Goal: Task Accomplishment & Management: Use online tool/utility

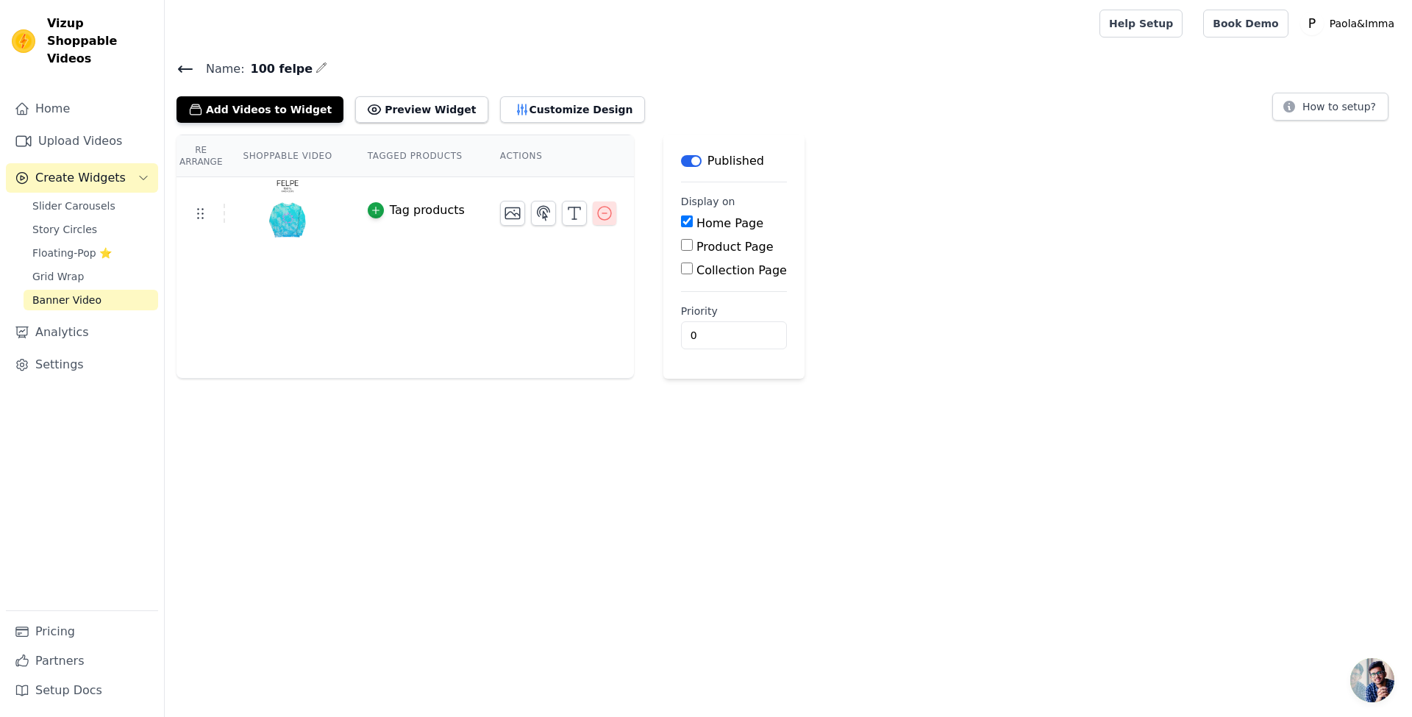
click at [596, 209] on icon "button" at bounding box center [605, 213] width 18 height 18
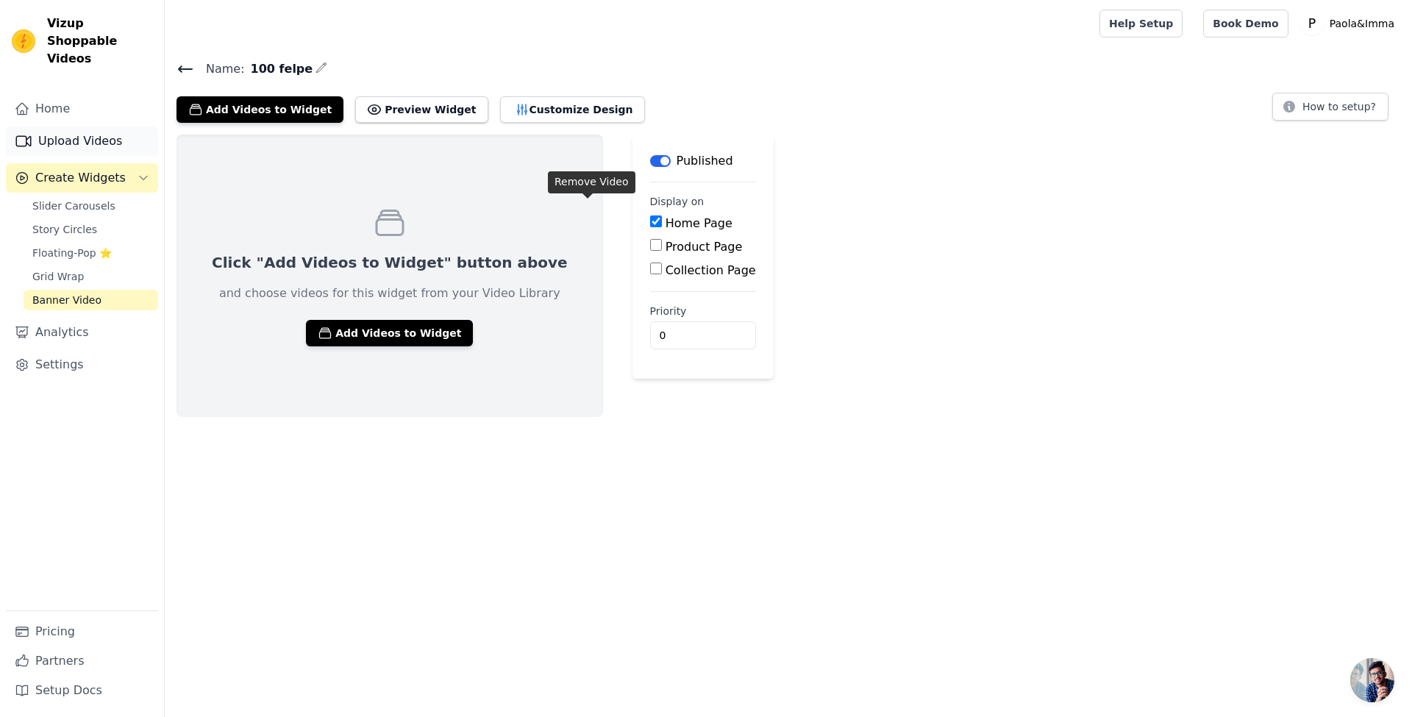
click at [101, 126] on link "Upload Videos" at bounding box center [82, 140] width 152 height 29
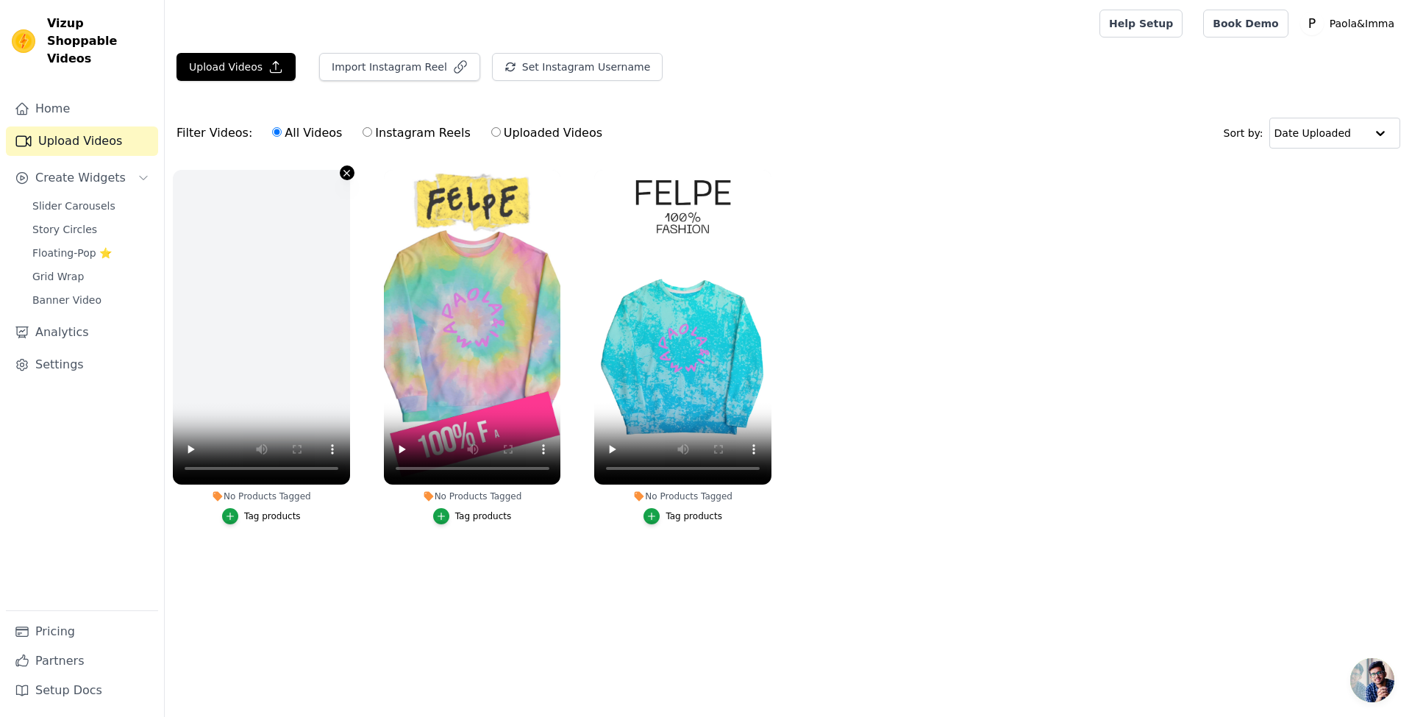
click at [347, 175] on icon "button" at bounding box center [346, 173] width 11 height 11
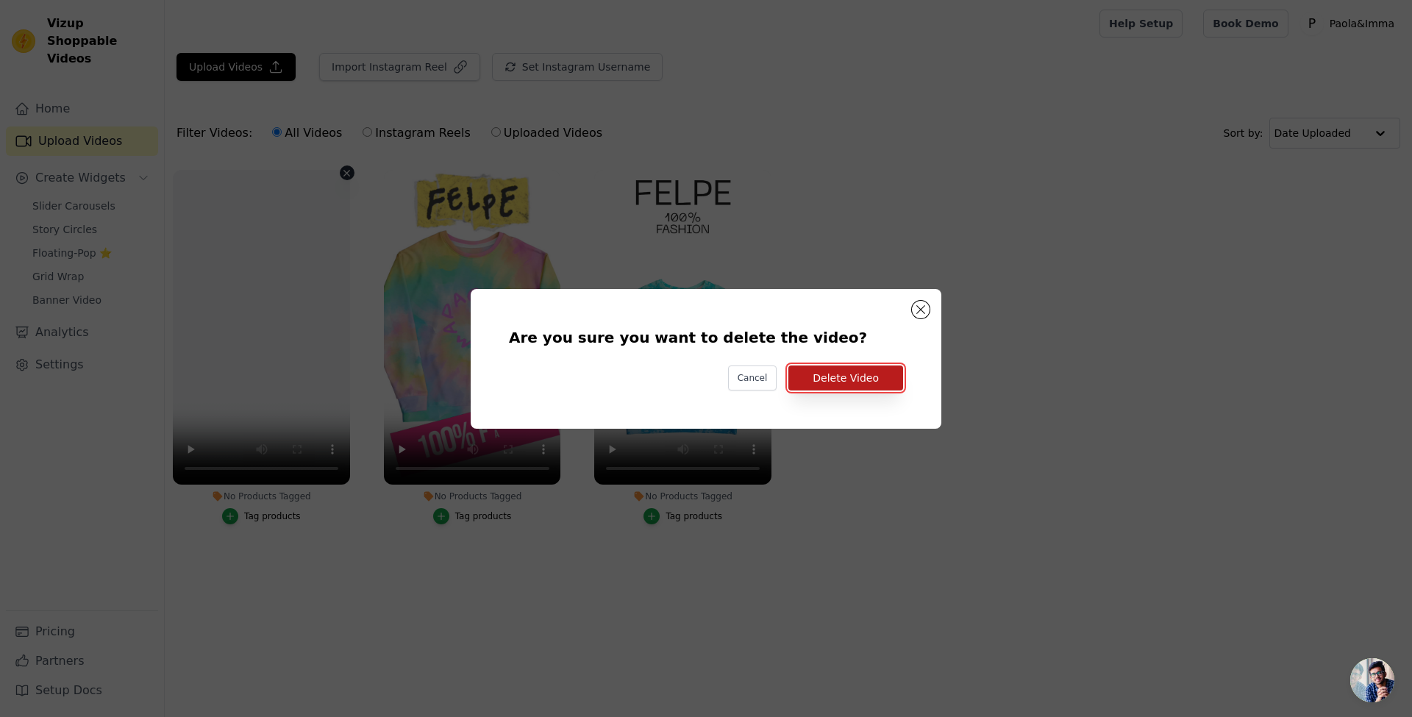
click at [850, 374] on button "Delete Video" at bounding box center [845, 377] width 115 height 25
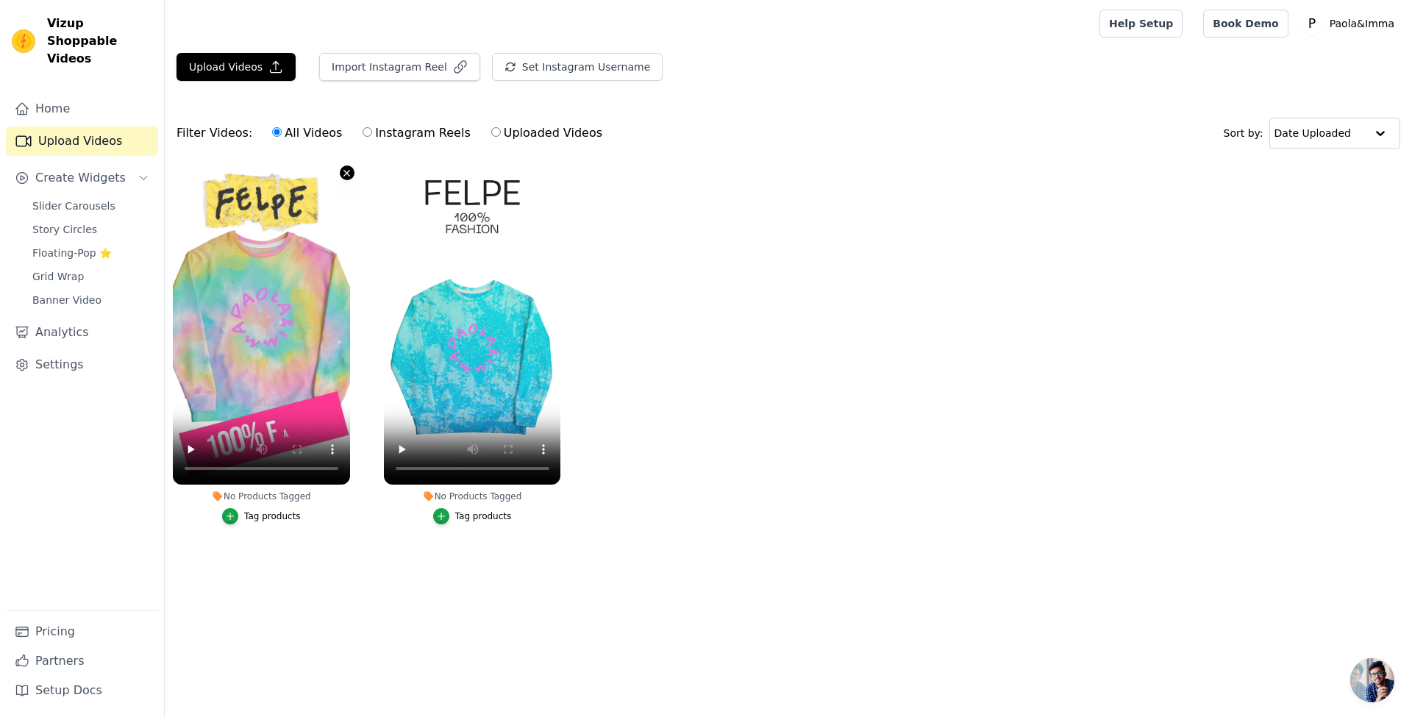
click at [345, 174] on icon "button" at bounding box center [347, 173] width 6 height 6
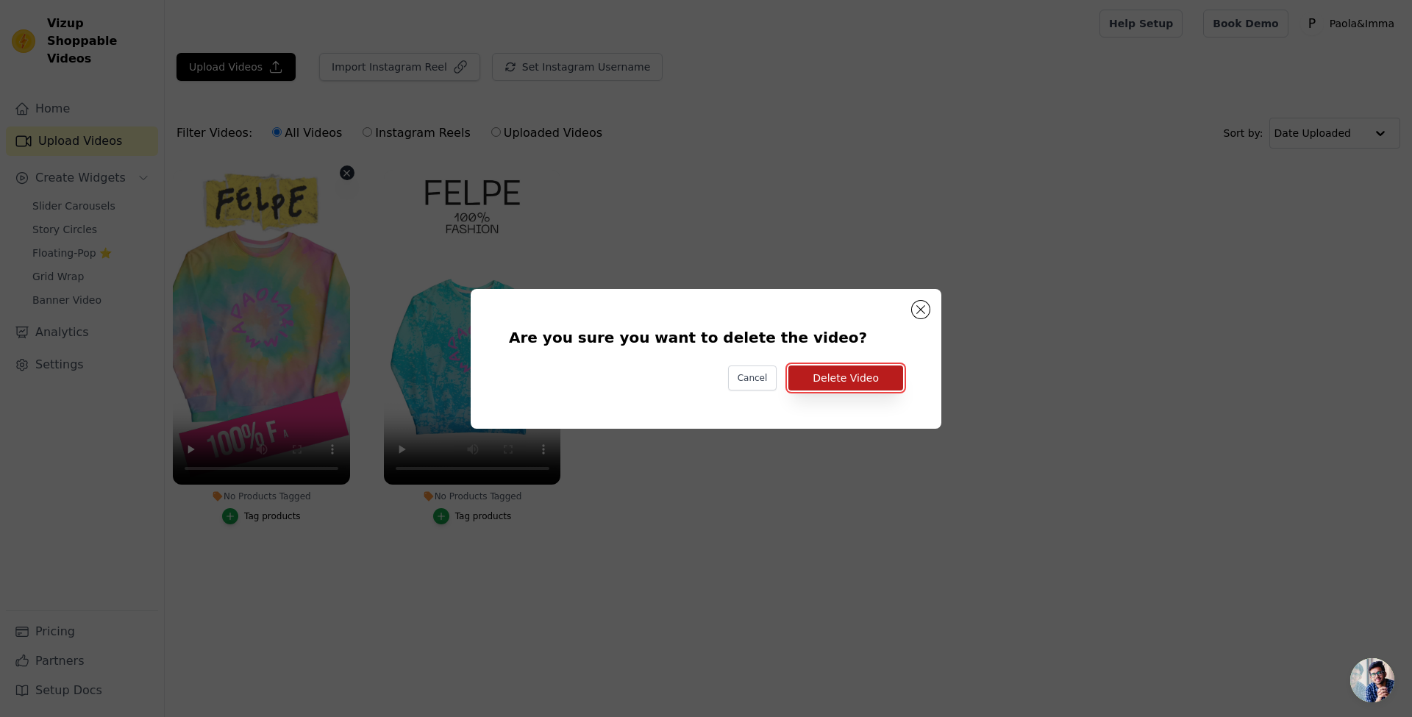
click at [828, 376] on button "Delete Video" at bounding box center [845, 377] width 115 height 25
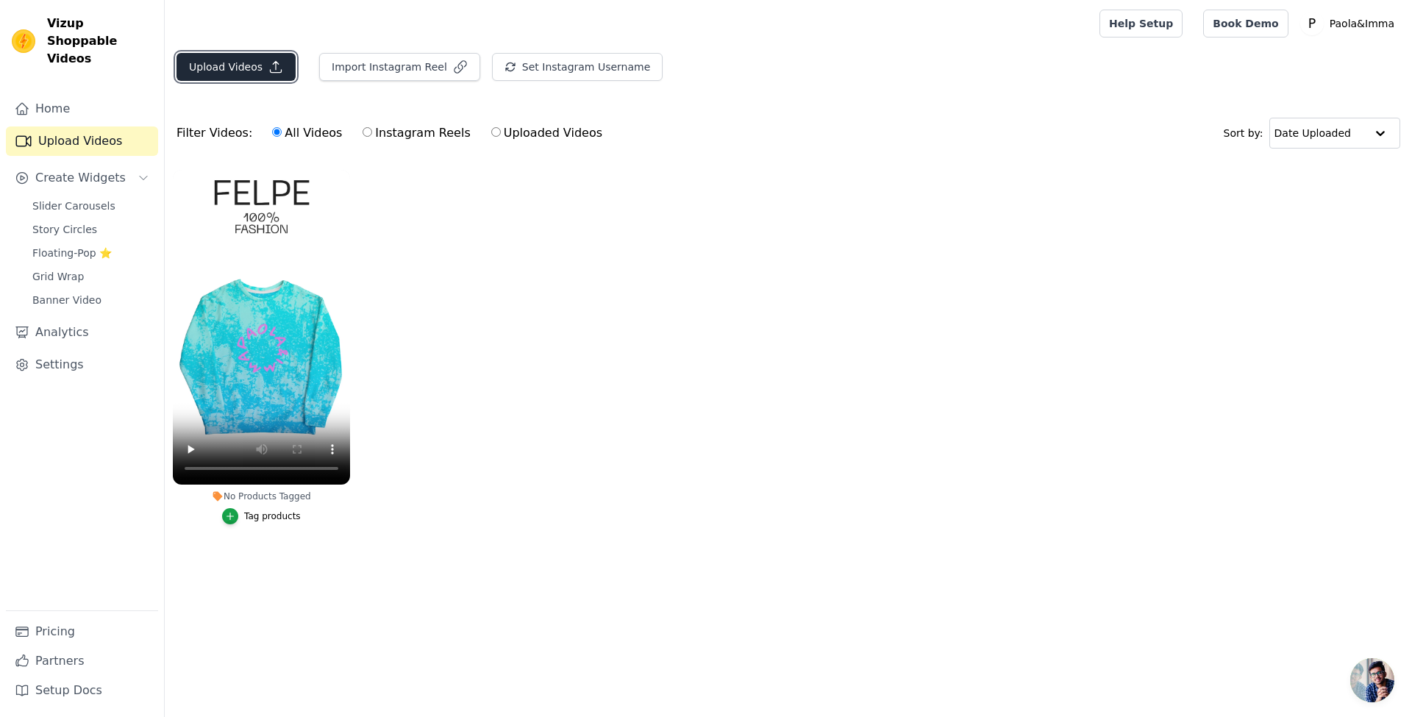
click at [233, 62] on button "Upload Videos" at bounding box center [235, 67] width 119 height 28
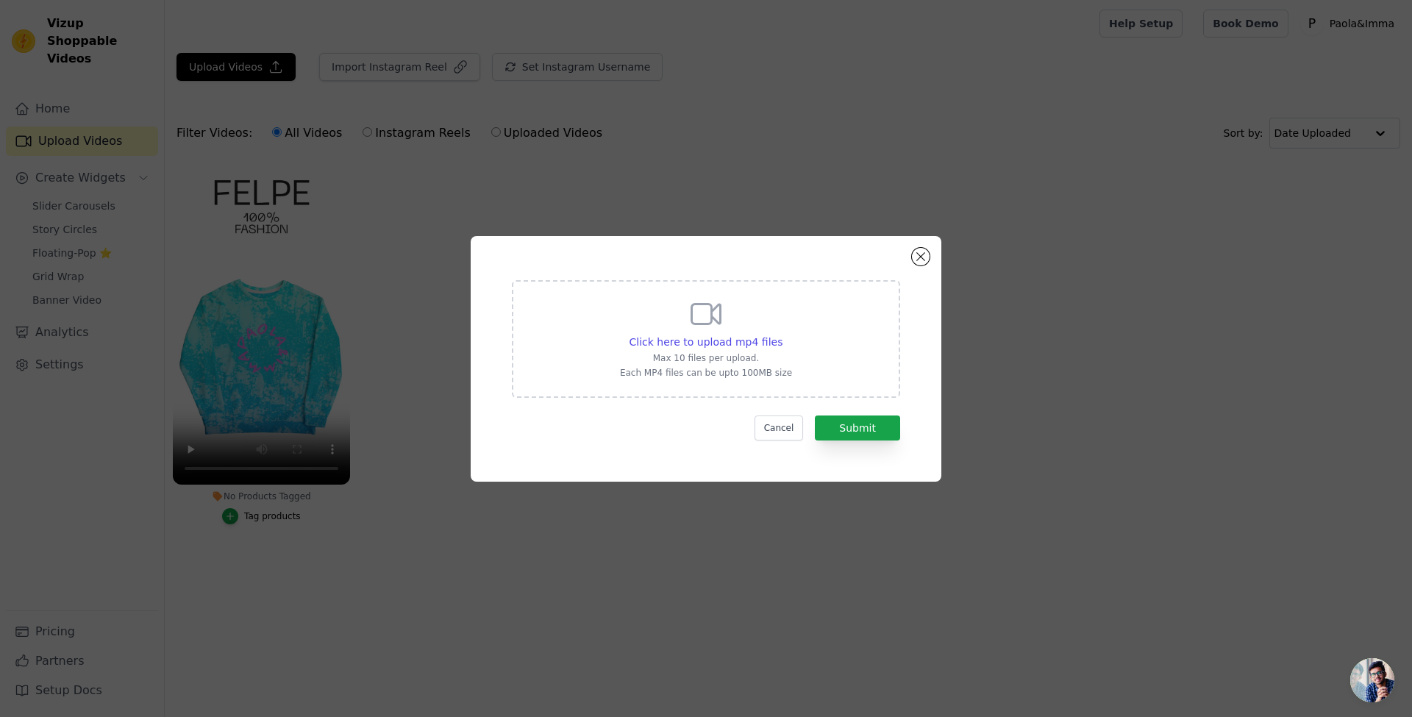
click at [680, 324] on div "Click here to upload mp4 files Max 10 files per upload. Each MP4 files can be u…" at bounding box center [706, 337] width 172 height 82
click at [782, 334] on input "Click here to upload mp4 files Max 10 files per upload. Each MP4 files can be u…" at bounding box center [782, 334] width 1 height 1
type input "C:\fakepath\copy_431EA981-FA50-4D19-960D-724D6AC688F4.mp4"
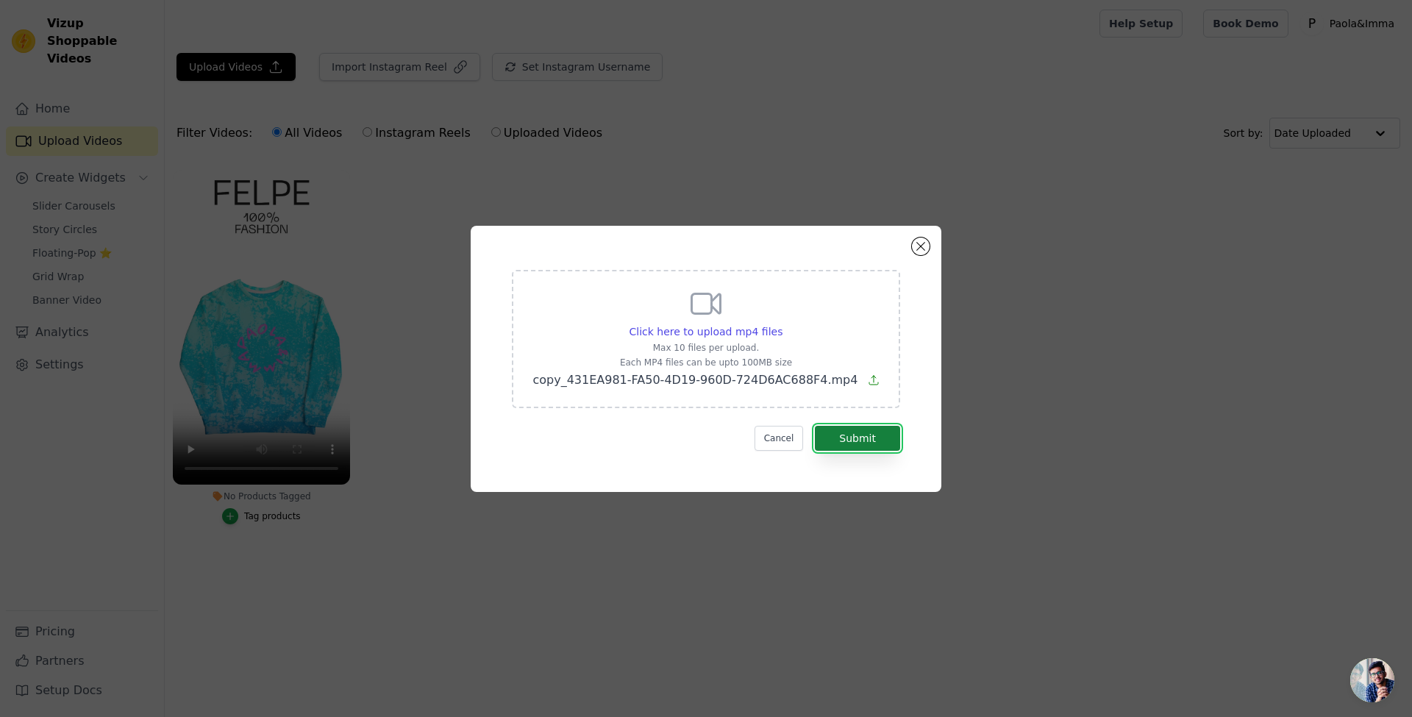
click at [872, 435] on button "Submit" at bounding box center [857, 438] width 85 height 25
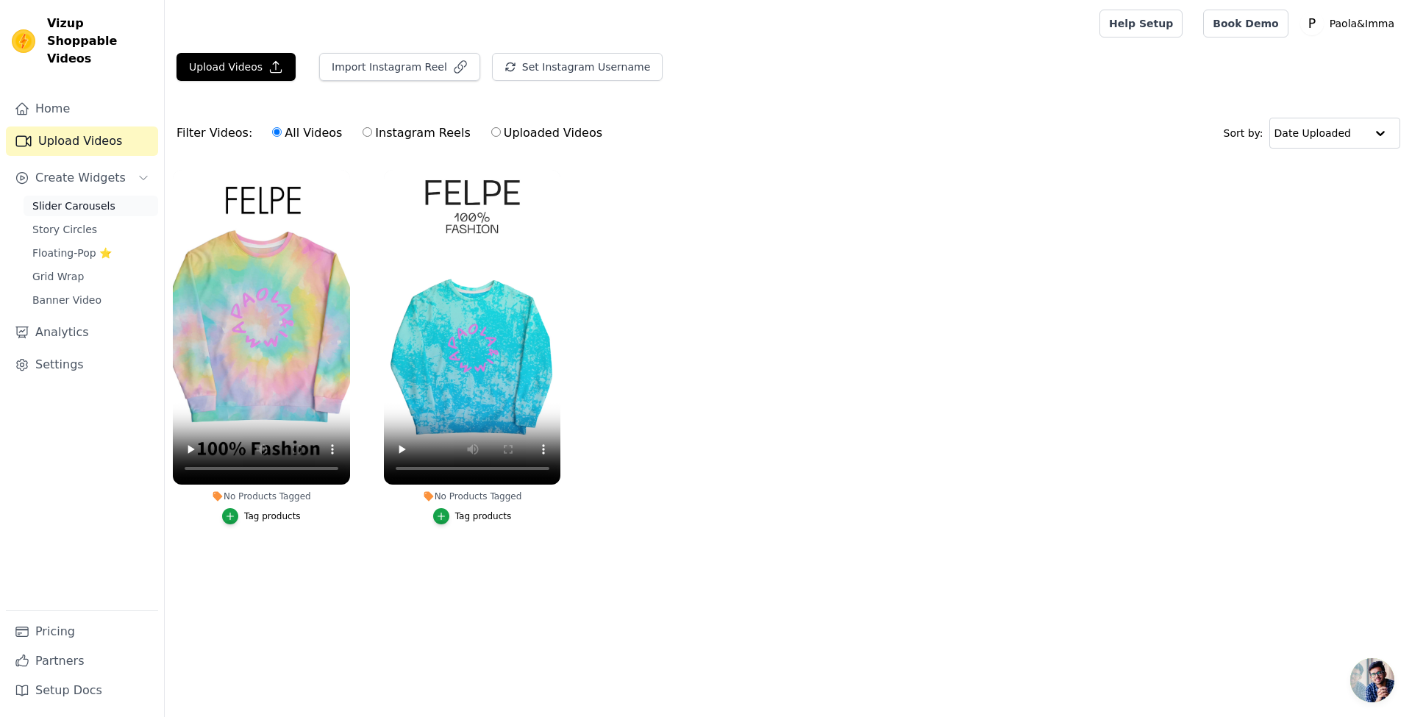
click at [108, 196] on link "Slider Carousels" at bounding box center [91, 206] width 135 height 21
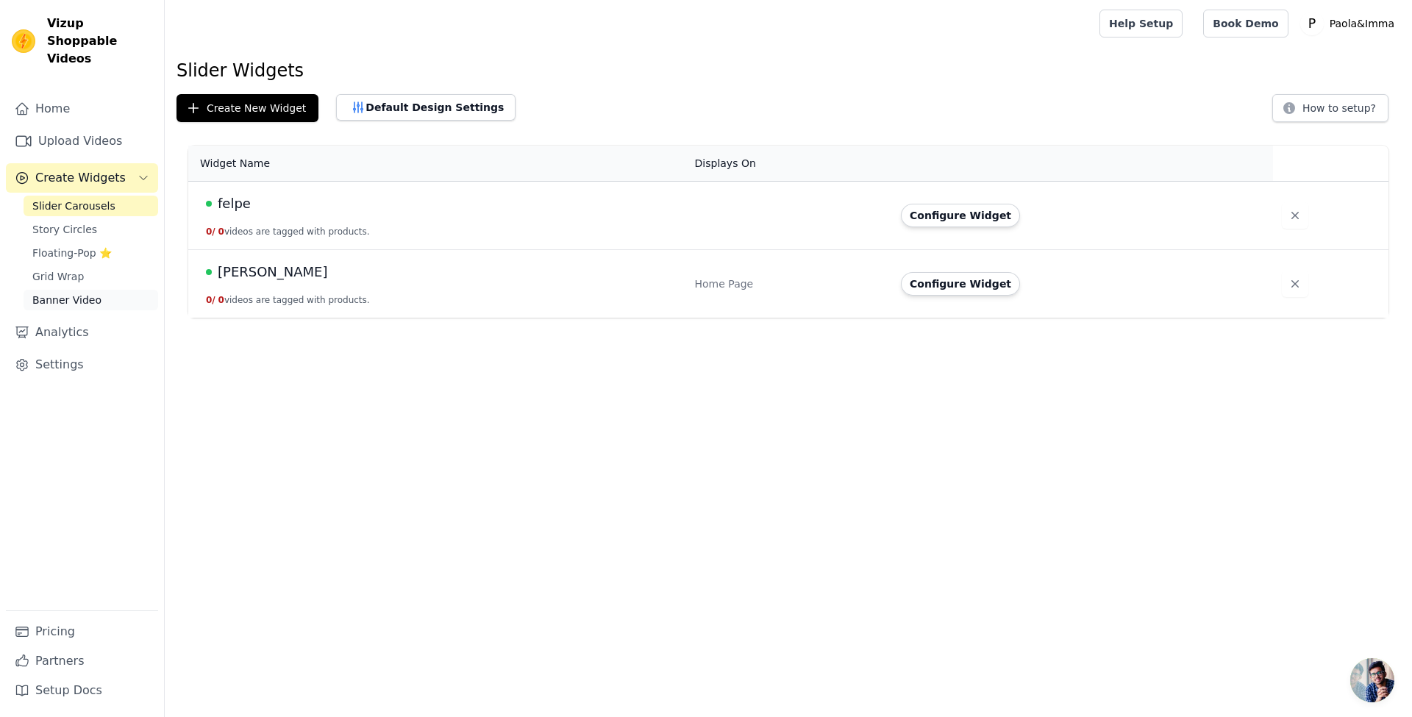
click at [77, 293] on span "Banner Video" at bounding box center [66, 300] width 69 height 15
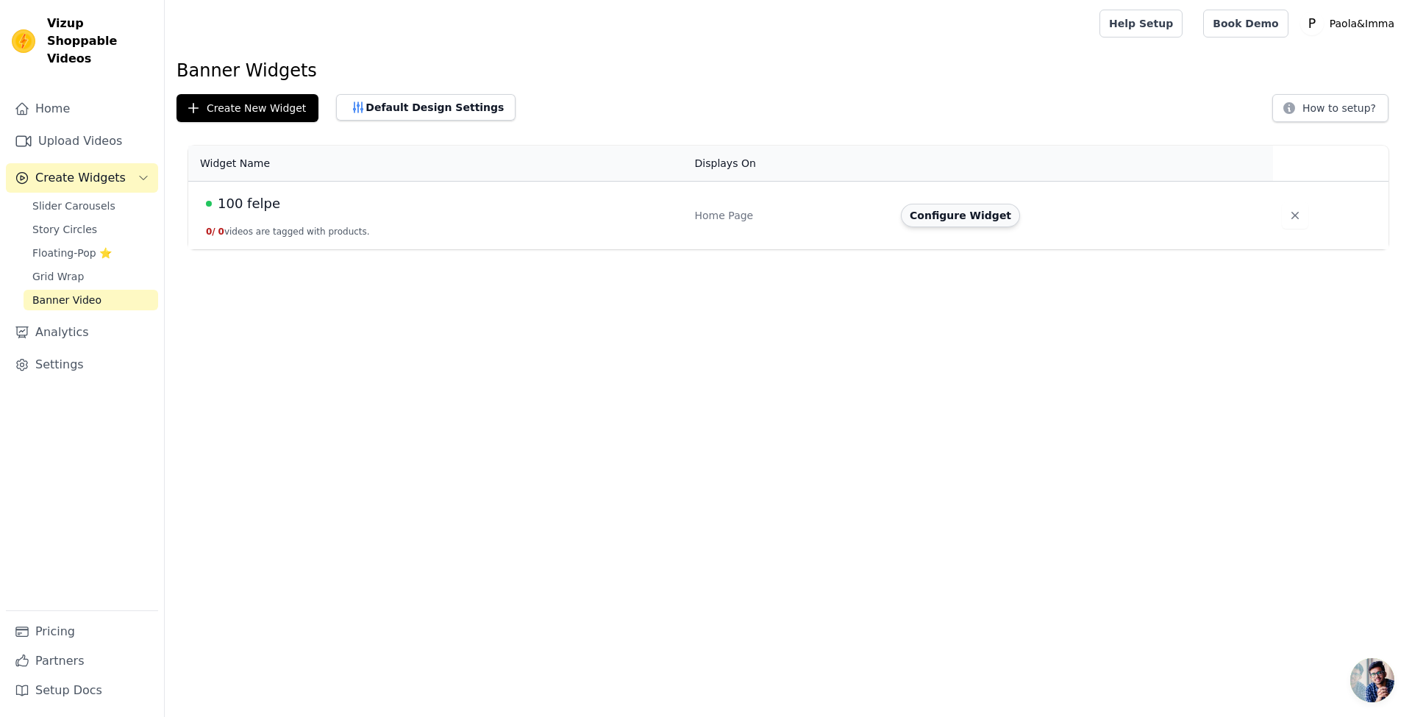
click at [966, 221] on button "Configure Widget" at bounding box center [960, 216] width 119 height 24
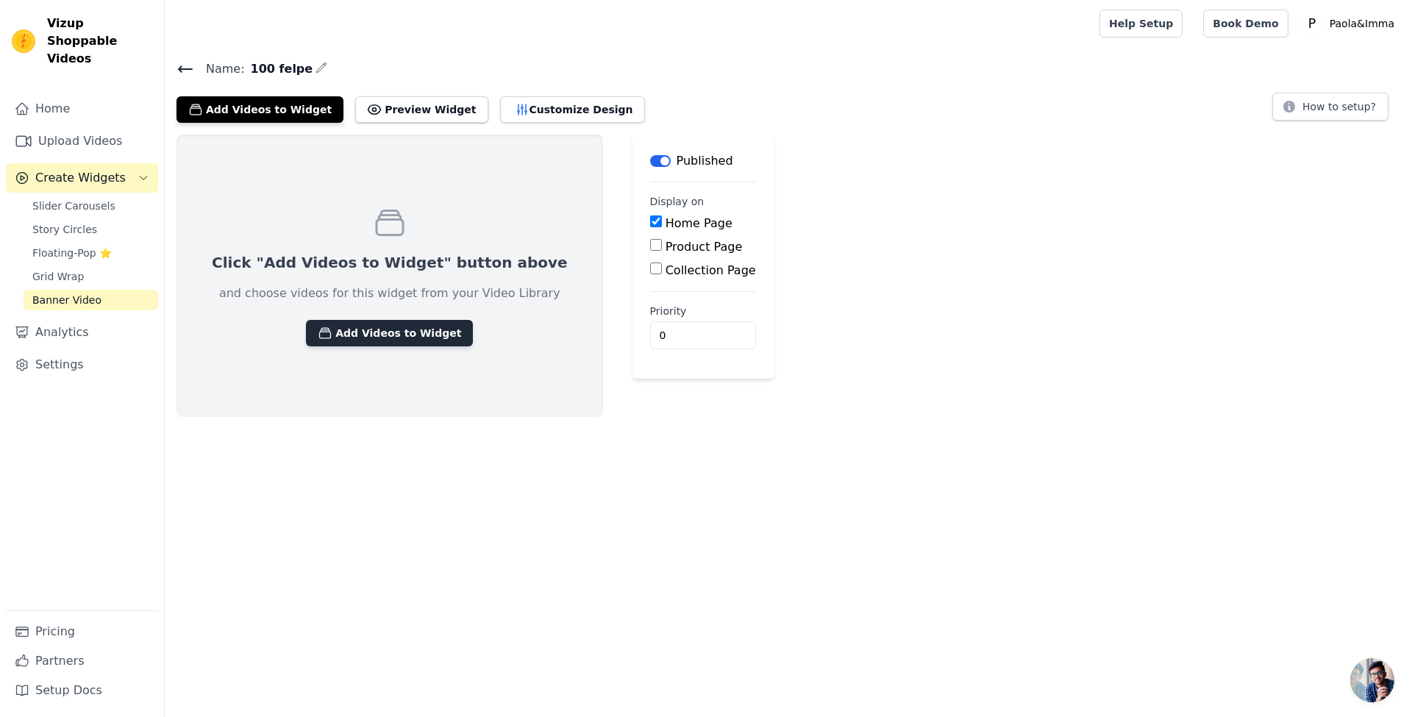
click at [340, 333] on button "Add Videos to Widget" at bounding box center [389, 333] width 167 height 26
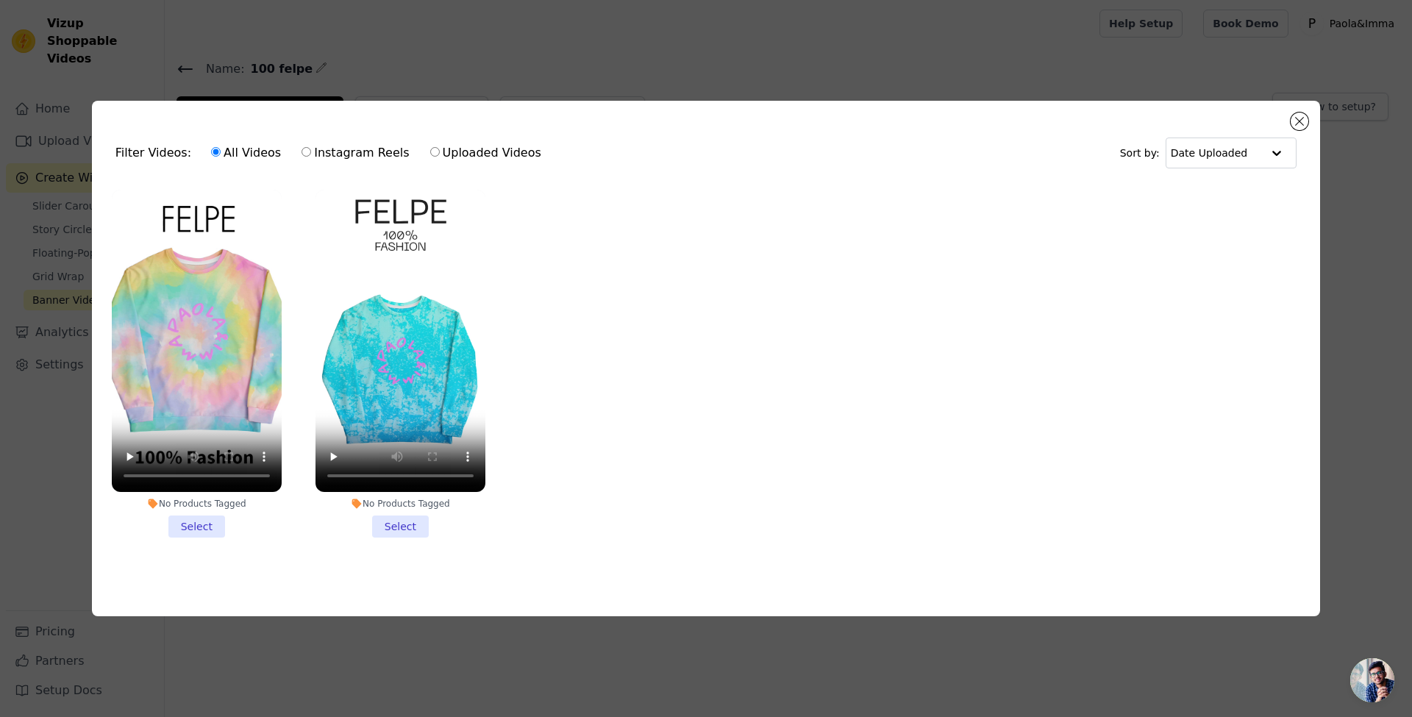
click at [197, 520] on li "No Products Tagged Select" at bounding box center [197, 364] width 170 height 348
click at [0, 0] on input "No Products Tagged Select" at bounding box center [0, 0] width 0 height 0
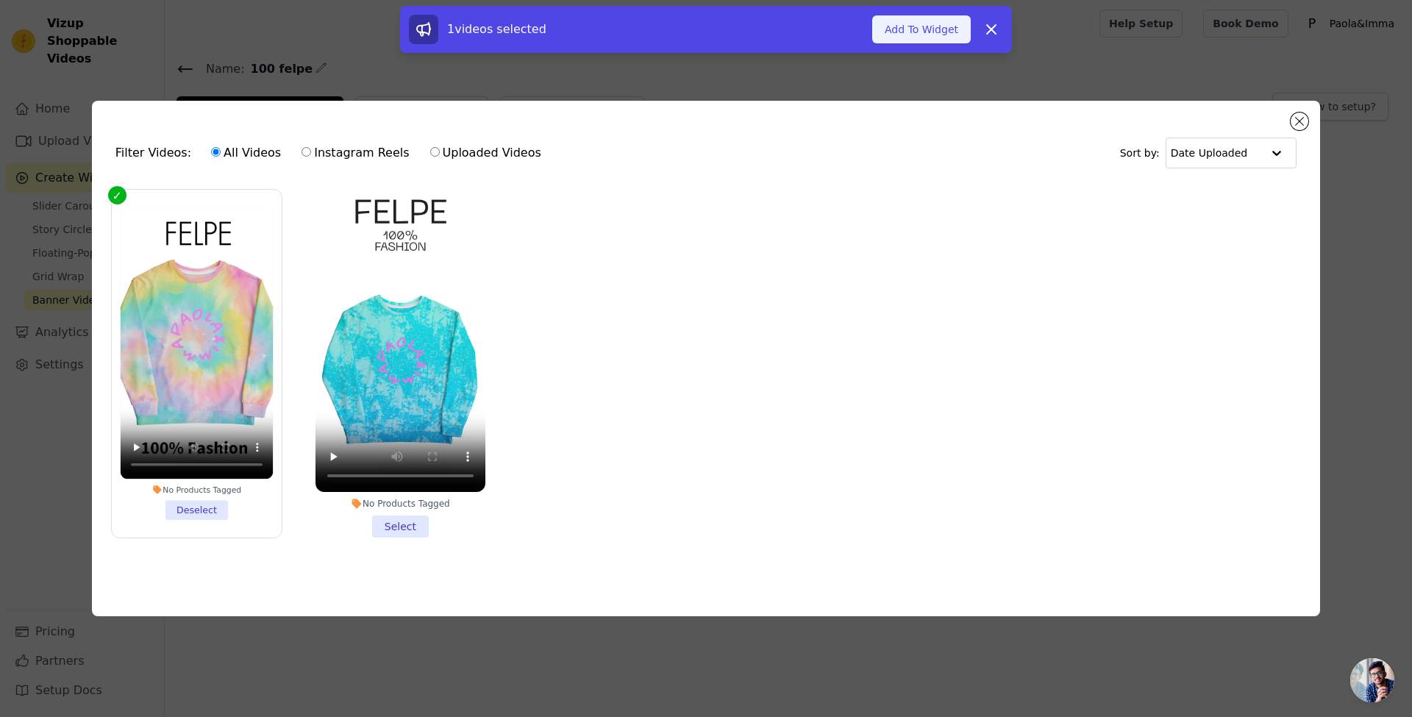
click at [913, 24] on button "Add To Widget" at bounding box center [921, 29] width 99 height 28
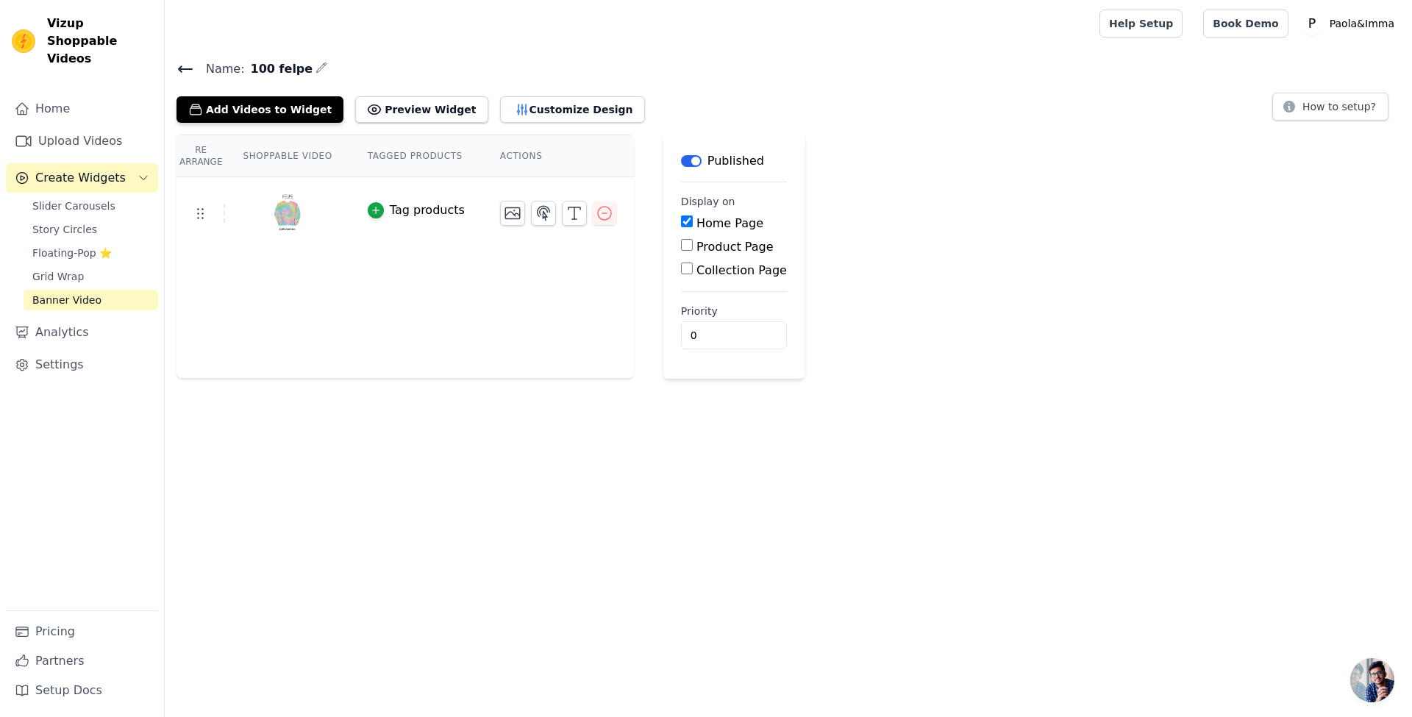
click at [710, 219] on label "Home Page" at bounding box center [729, 223] width 67 height 14
click at [693, 219] on input "Home Page" at bounding box center [687, 221] width 12 height 12
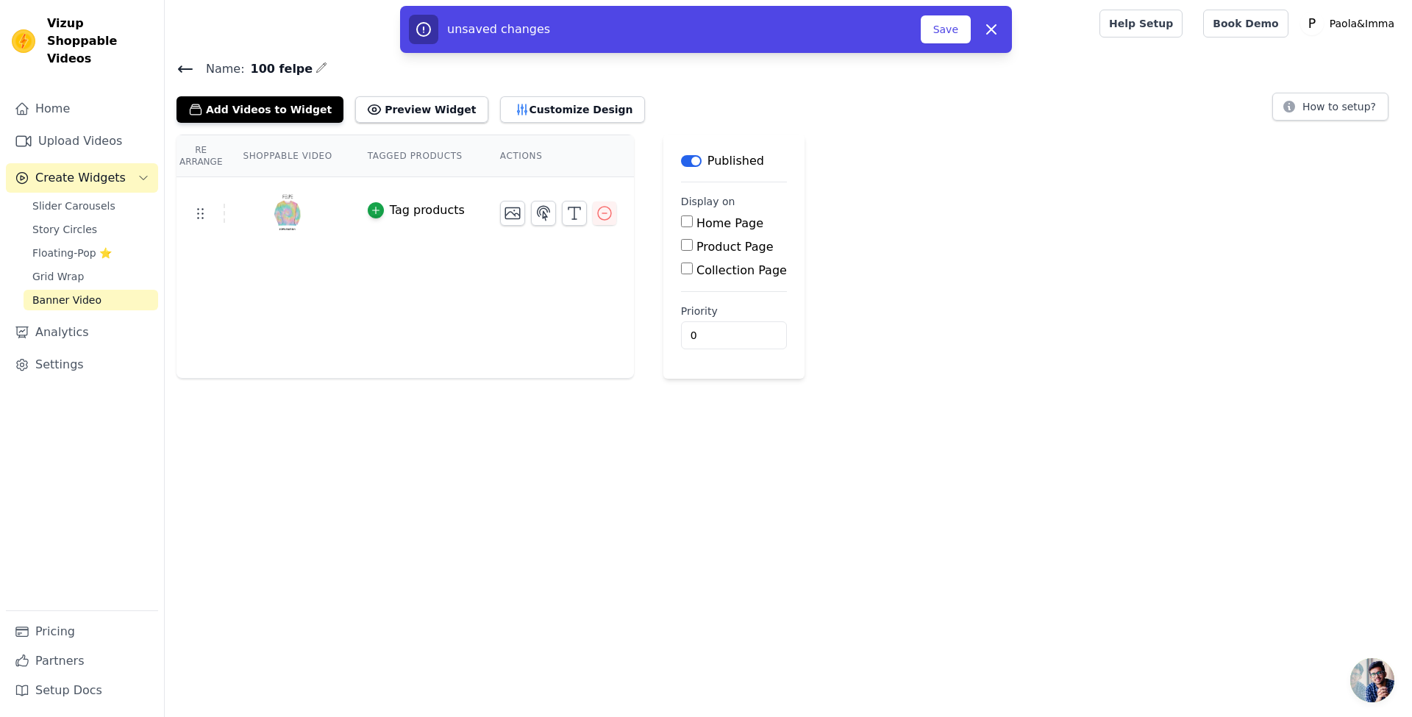
click at [710, 219] on label "Home Page" at bounding box center [729, 223] width 67 height 14
click at [693, 219] on input "Home Page" at bounding box center [687, 221] width 12 height 12
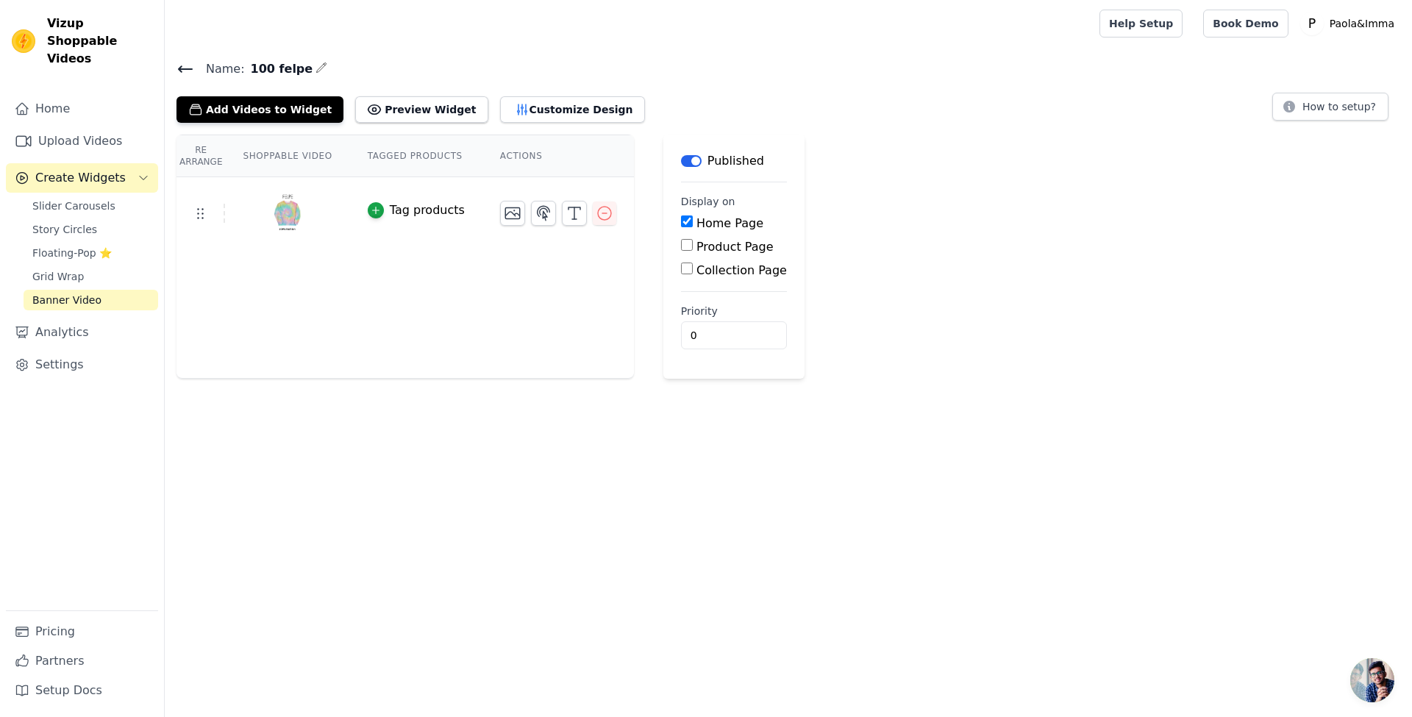
click at [721, 221] on label "Home Page" at bounding box center [729, 223] width 67 height 14
click at [693, 221] on input "Home Page" at bounding box center [687, 221] width 12 height 12
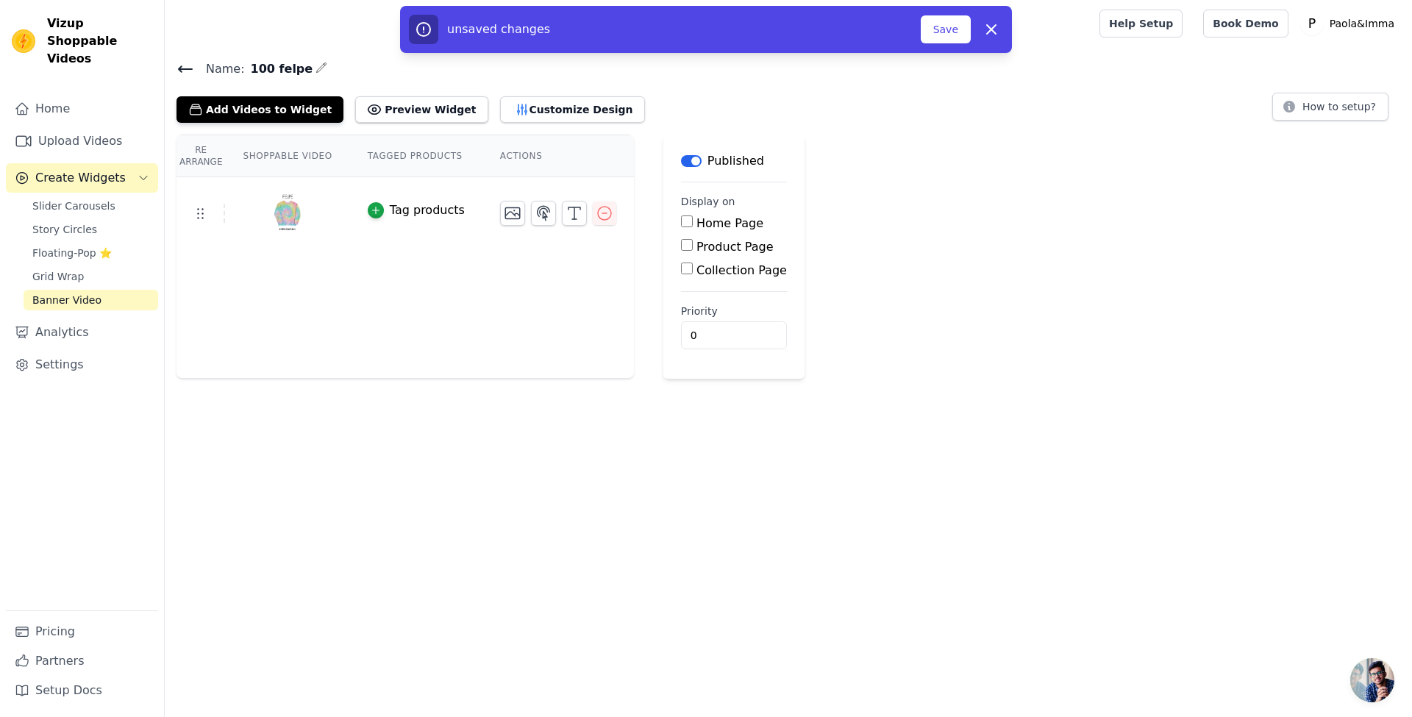
click at [723, 221] on label "Home Page" at bounding box center [729, 223] width 67 height 14
click at [693, 221] on input "Home Page" at bounding box center [687, 221] width 12 height 12
checkbox input "true"
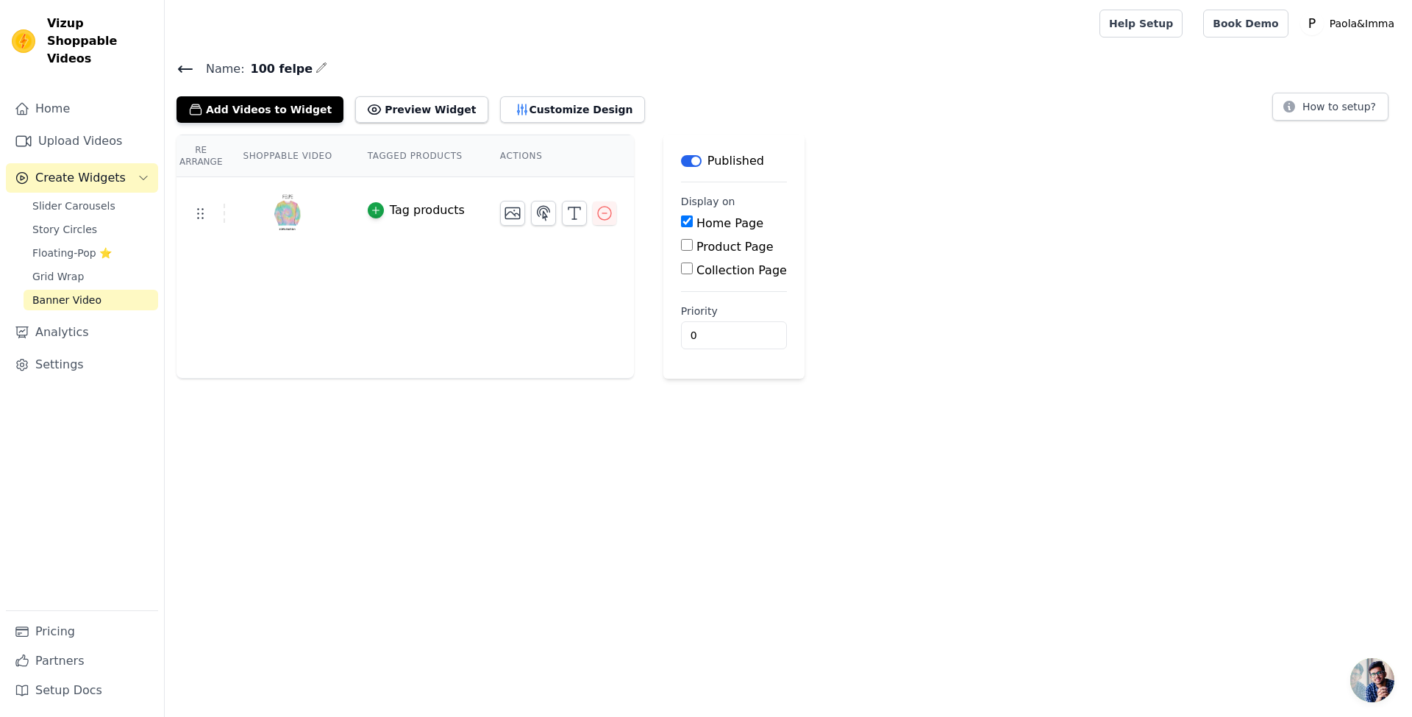
click at [866, 157] on div "Re Arrange Shoppable Video Tagged Products Actions Tag products Save Videos In …" at bounding box center [788, 257] width 1247 height 244
